Goal: Information Seeking & Learning: Learn about a topic

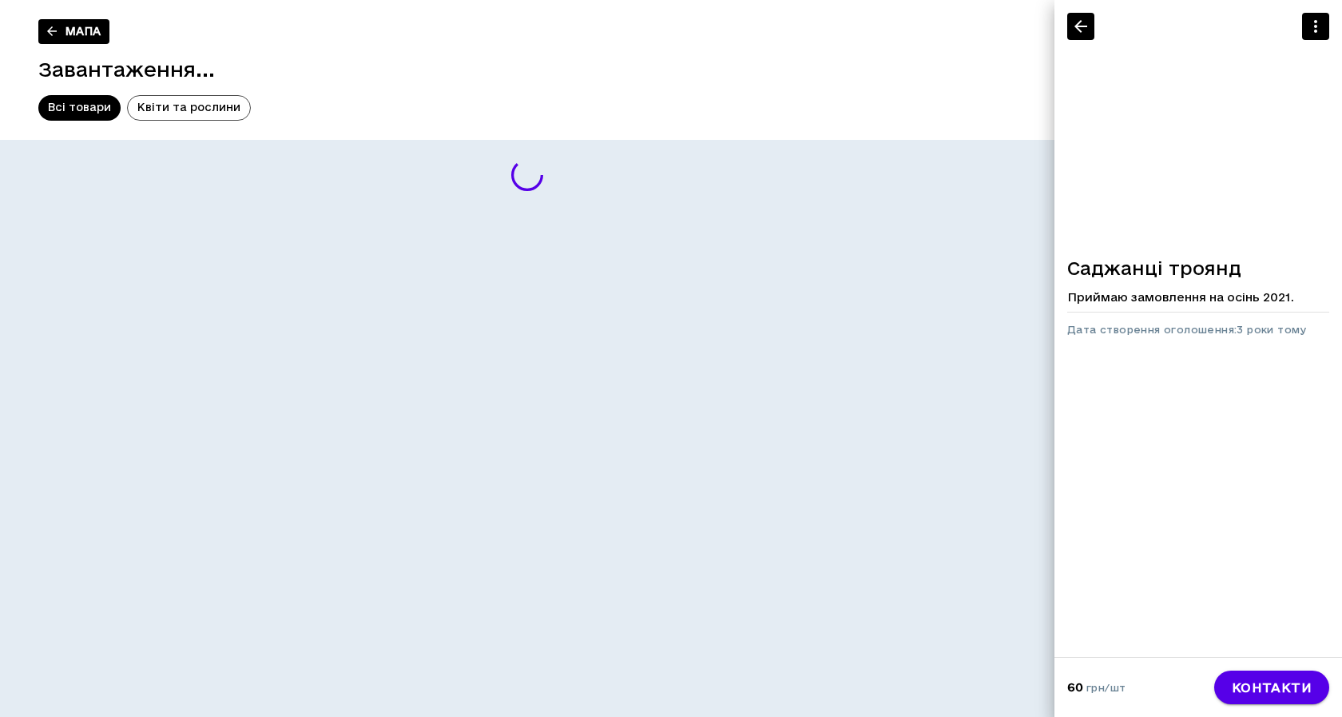
click at [969, 53] on header "Мапа Завантаження... Всі товари Квіти та рослини Менше" at bounding box center [527, 70] width 1055 height 140
click at [1086, 25] on icon "button" at bounding box center [1080, 26] width 19 height 19
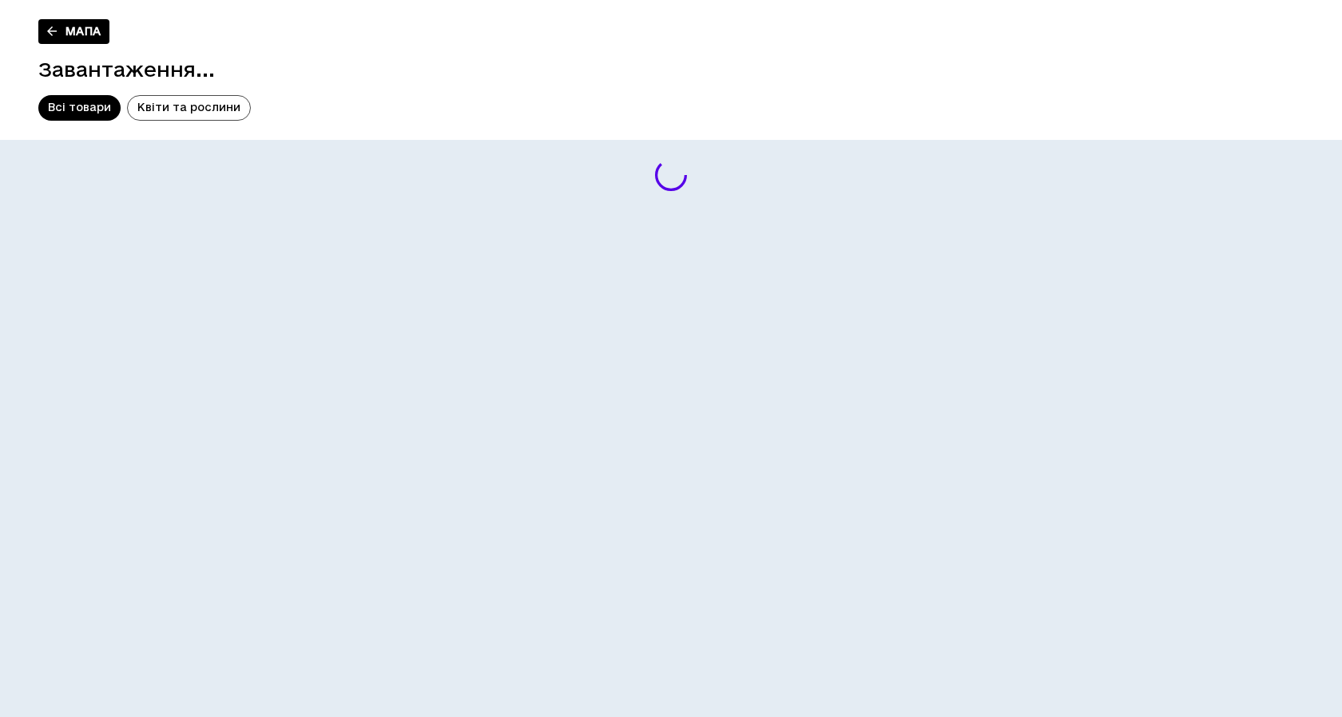
click at [77, 109] on span "Всі товари" at bounding box center [79, 108] width 82 height 16
click at [113, 34] on header "Мапа Завантаження..." at bounding box center [671, 70] width 1342 height 140
click at [93, 30] on link "Мапа" at bounding box center [73, 31] width 71 height 25
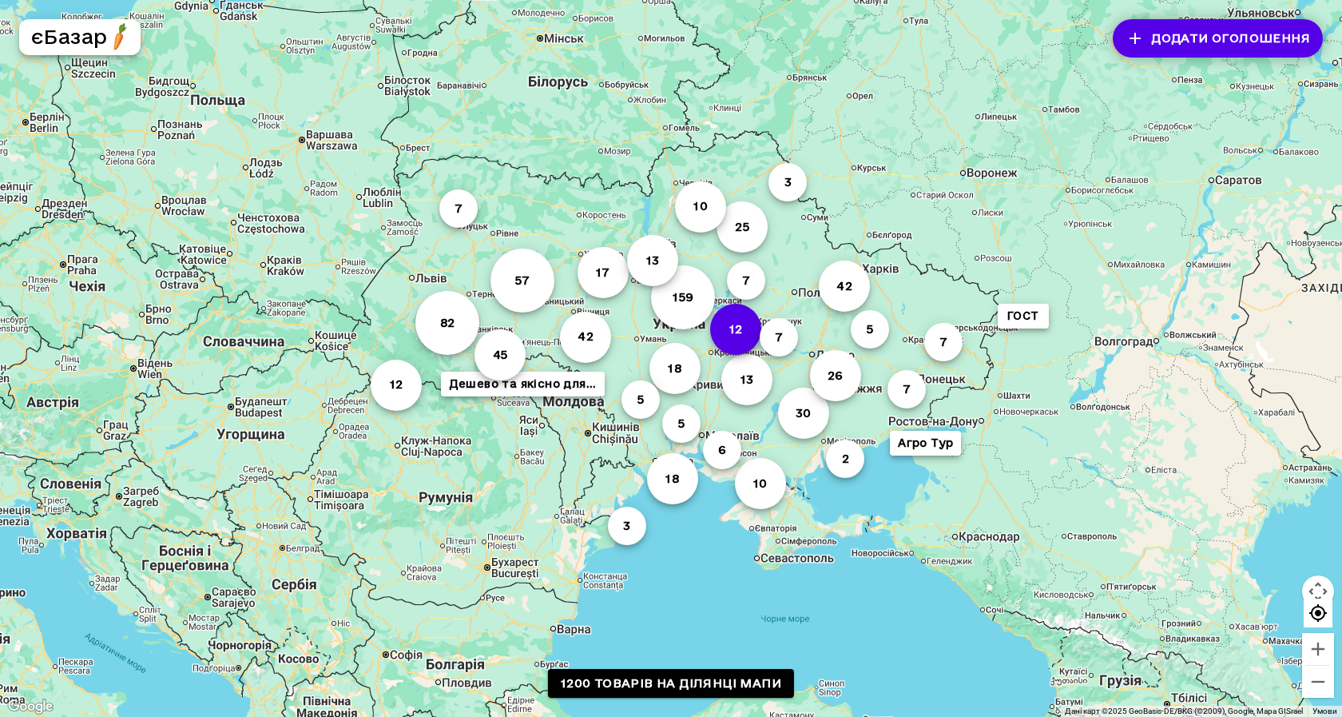
click at [718, 337] on button "12" at bounding box center [735, 329] width 51 height 51
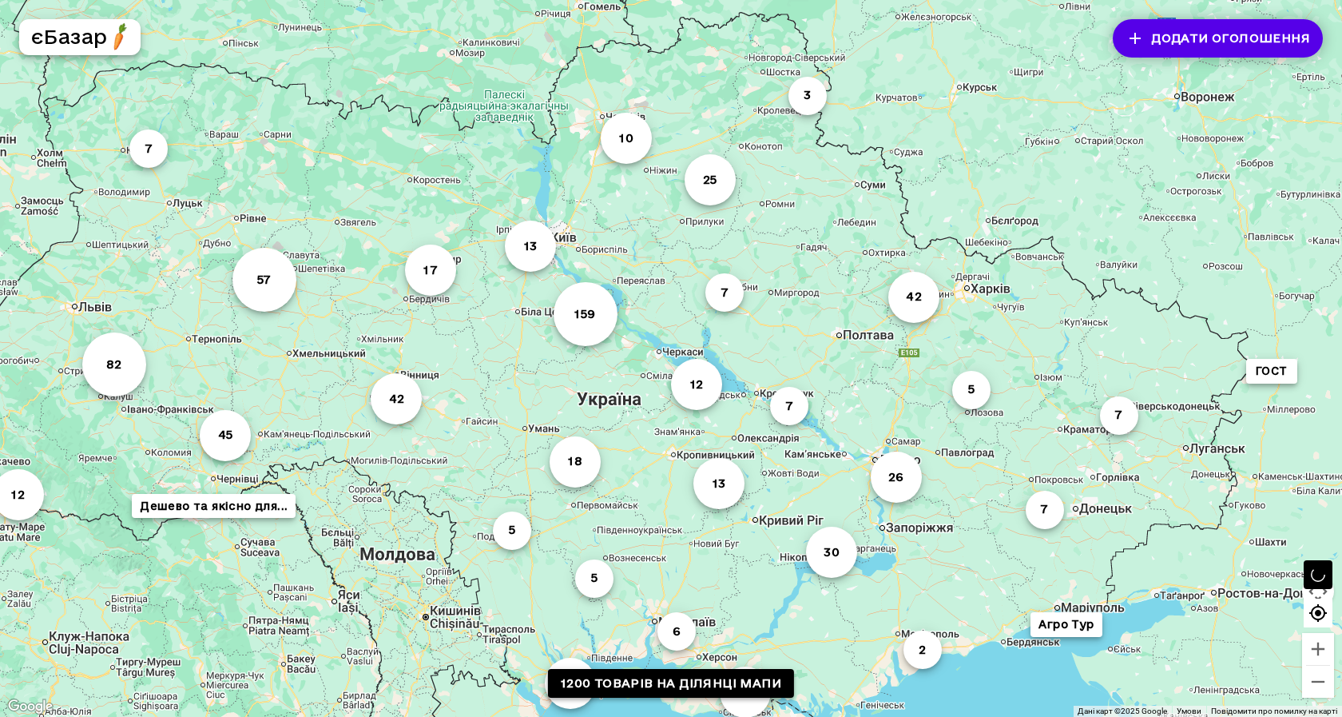
click at [650, 685] on link "1200 товарів на ділянці мапи" at bounding box center [671, 684] width 246 height 30
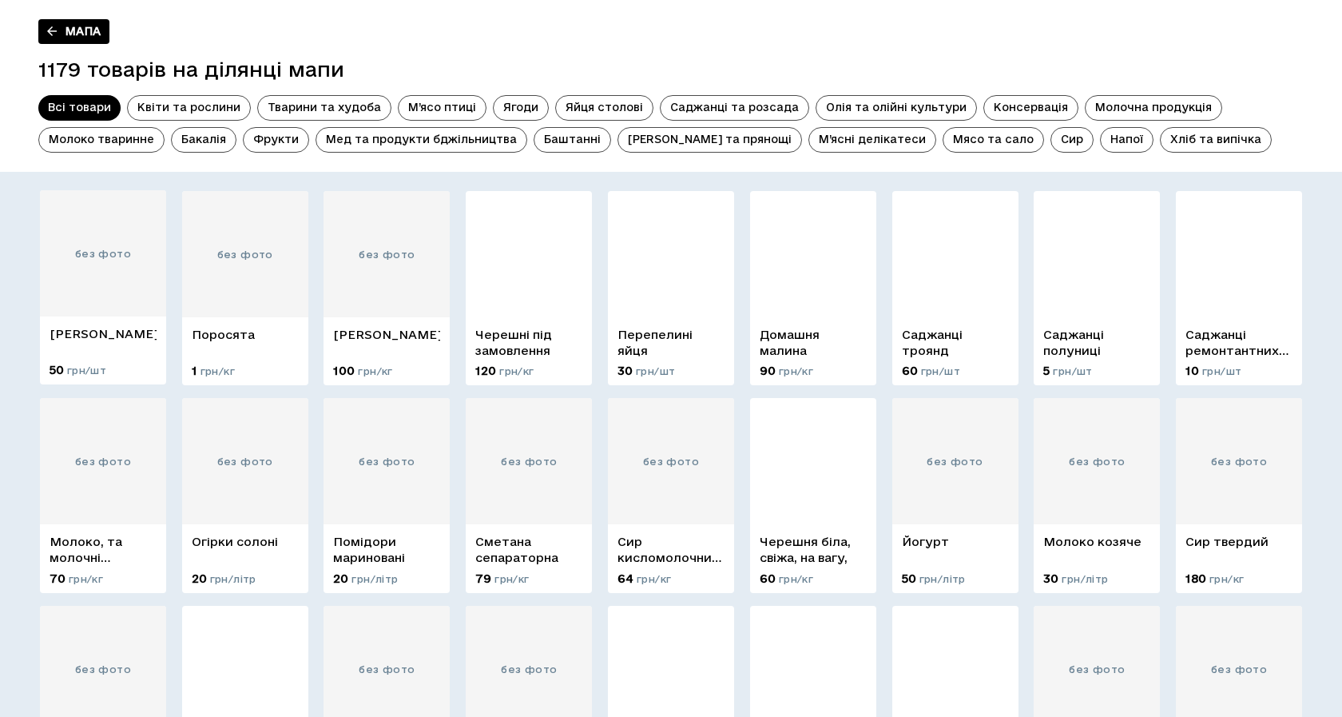
click at [92, 244] on div "без фото" at bounding box center [103, 253] width 126 height 126
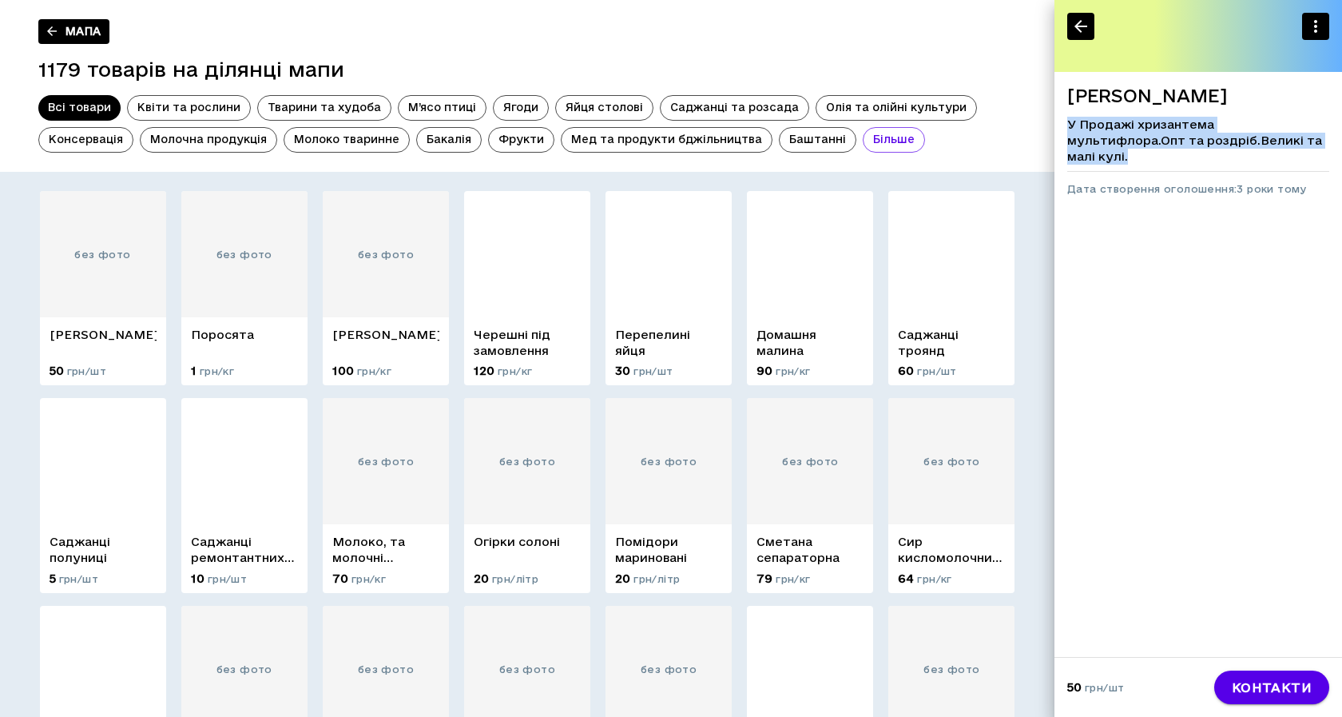
drag, startPoint x: 1068, startPoint y: 145, endPoint x: 1265, endPoint y: 157, distance: 196.9
click at [1261, 157] on p "У Продажі хризантема мультифлора.Опт та роздріб.Великі та малі кулі." at bounding box center [1198, 141] width 262 height 48
click at [1281, 137] on div "Хризантема Мультифлора У Продажі хризантема мультифлора.Опт та роздріб.Великі т…" at bounding box center [1199, 141] width 288 height 138
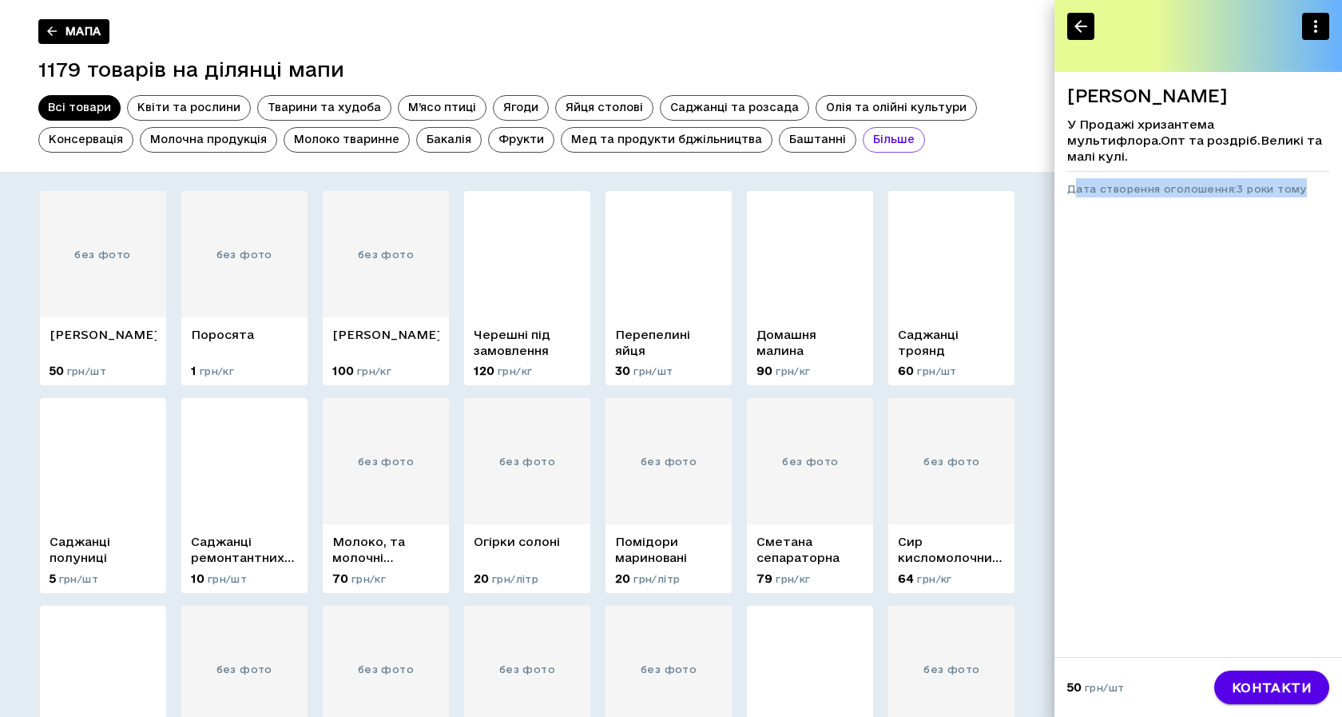
drag, startPoint x: 1302, startPoint y: 194, endPoint x: 1071, endPoint y: 195, distance: 230.9
click at [1072, 194] on span "Дата створення оголошення: 3 роки тому" at bounding box center [1187, 188] width 240 height 11
click at [79, 26] on link "Мапа" at bounding box center [73, 31] width 71 height 25
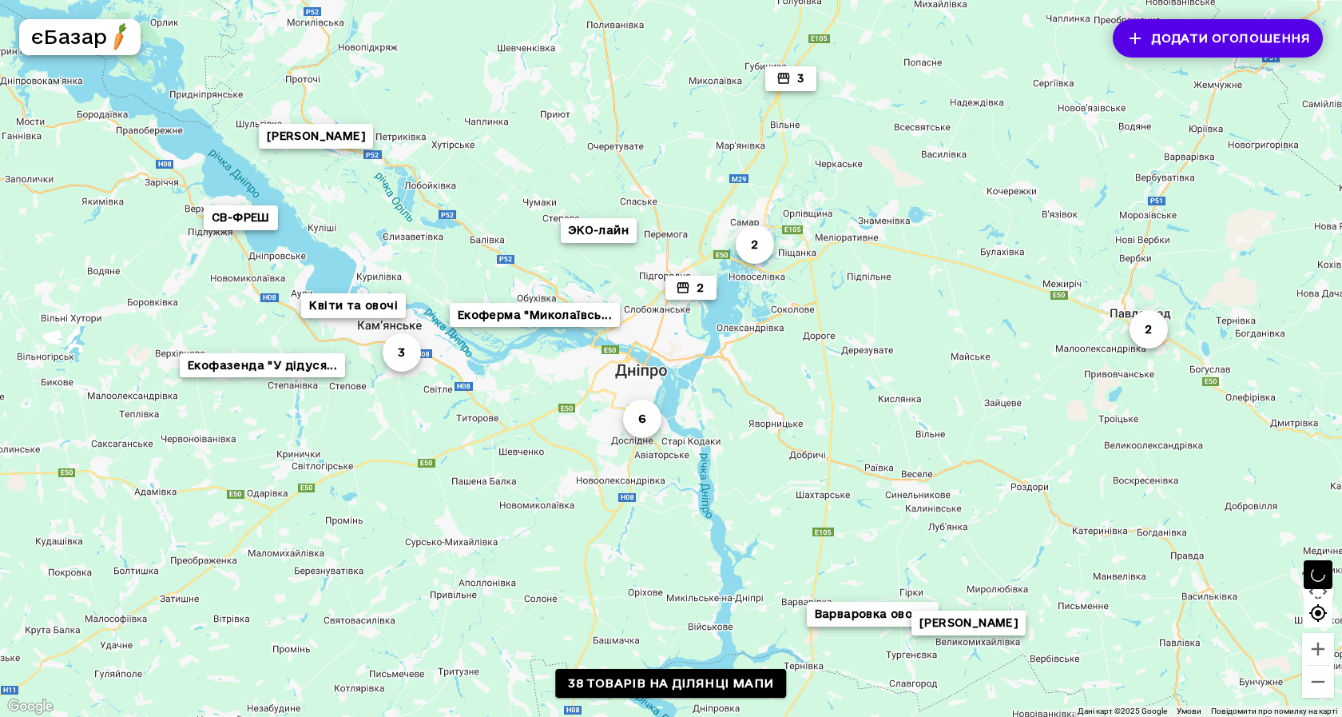
drag, startPoint x: 932, startPoint y: 286, endPoint x: 841, endPoint y: 322, distance: 97.2
click at [841, 322] on div "6 3 2 Екоферма "Миколаївсь... 3 Варваровка овощи 2 СВ-ФРЕШ Фільварок Шульгівка …" at bounding box center [671, 358] width 1342 height 717
click at [705, 681] on link "39 товарів на ділянці мапи" at bounding box center [671, 684] width 232 height 30
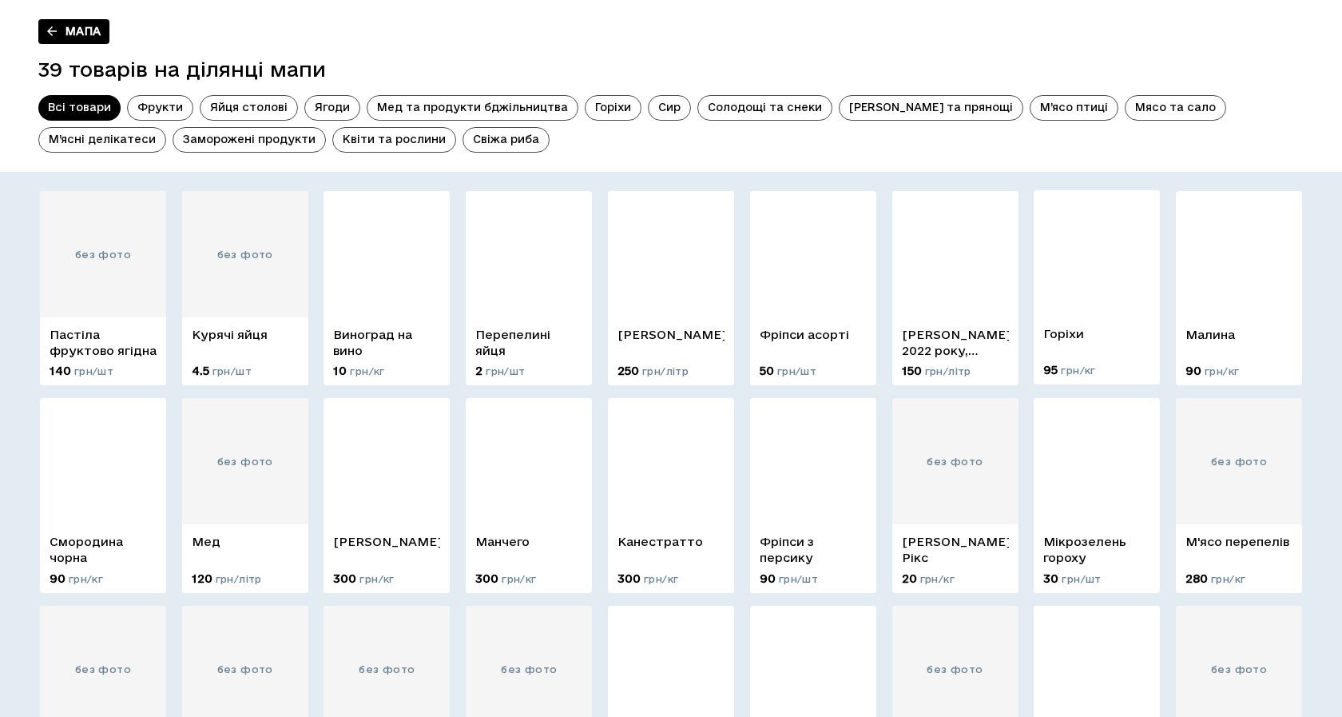
click at [1097, 311] on img at bounding box center [1097, 253] width 126 height 126
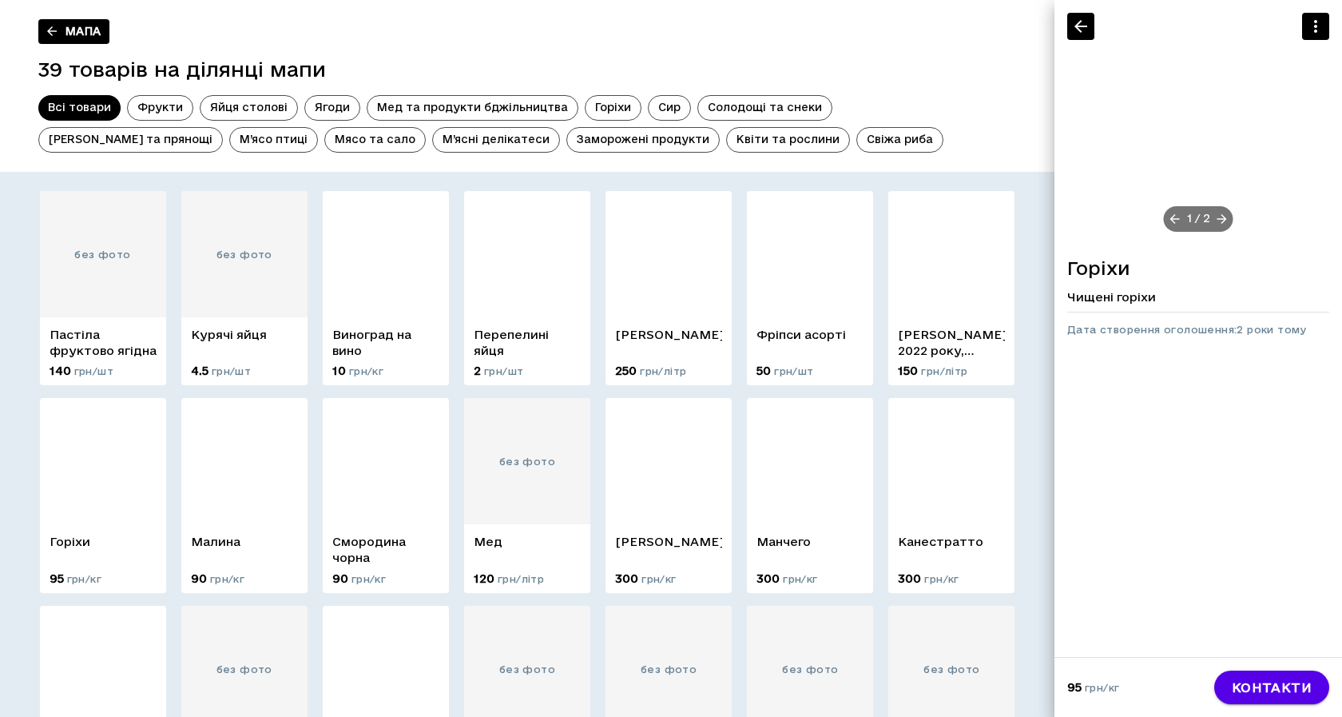
click at [1073, 22] on icon "button" at bounding box center [1080, 26] width 19 height 19
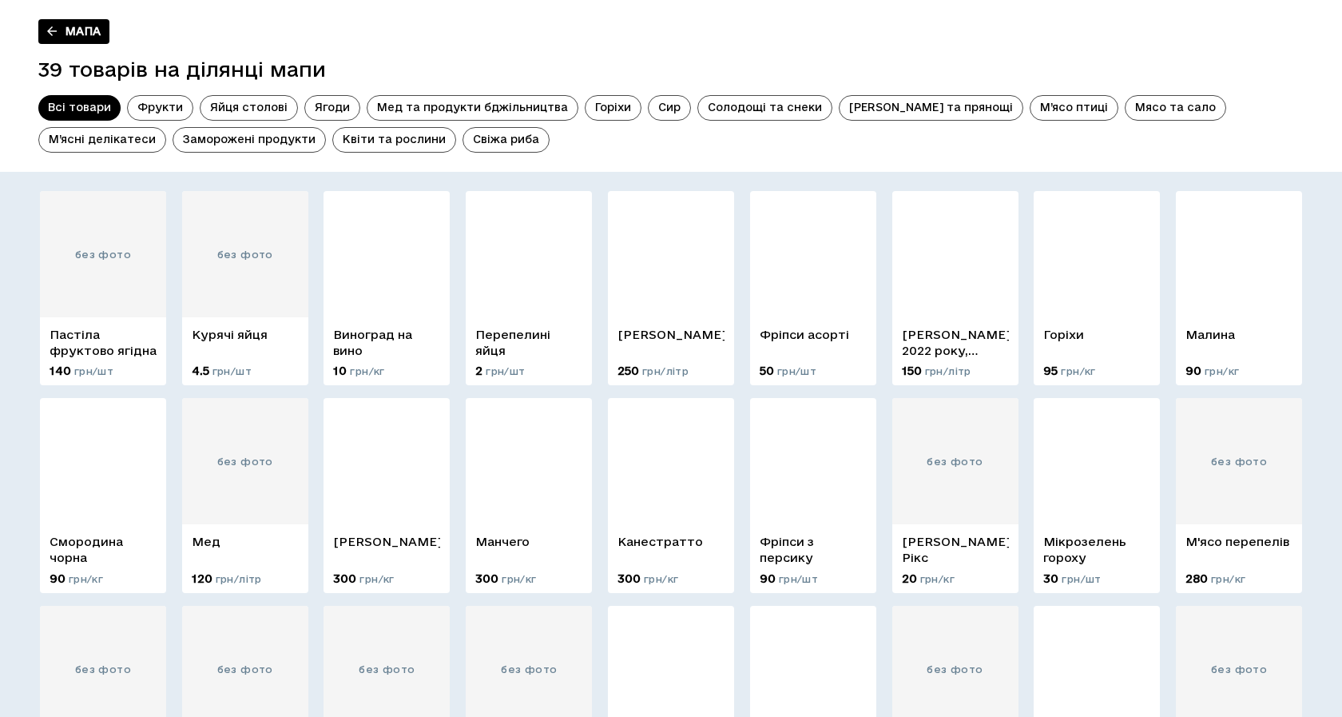
scroll to position [502, 0]
